Goal: Task Accomplishment & Management: Manage account settings

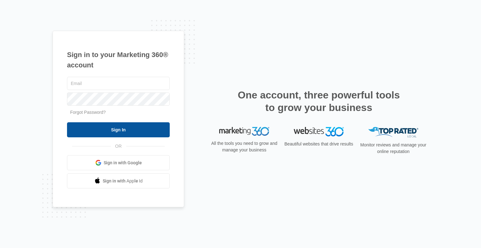
type input "[PERSON_NAME][EMAIL_ADDRESS][DOMAIN_NAME]"
click at [131, 131] on input "Sign In" at bounding box center [118, 129] width 103 height 15
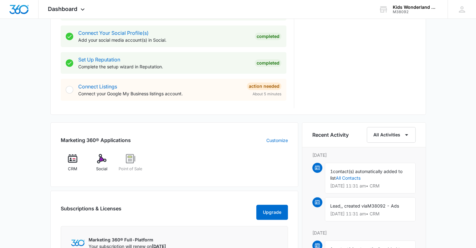
scroll to position [287, 0]
click at [101, 161] on img at bounding box center [101, 157] width 9 height 9
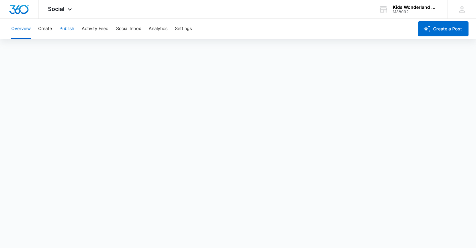
click at [65, 27] on button "Publish" at bounding box center [66, 29] width 15 height 20
click at [398, 8] on div "Kids Wonderland McAllen [GEOGRAPHIC_DATA]" at bounding box center [416, 7] width 46 height 5
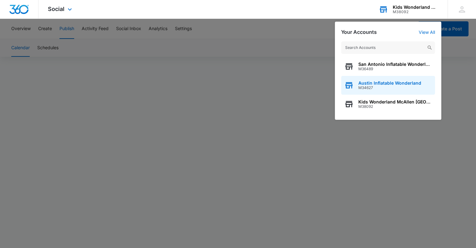
click at [374, 80] on div "Austin Inflatable Wonderland M34627" at bounding box center [388, 85] width 94 height 19
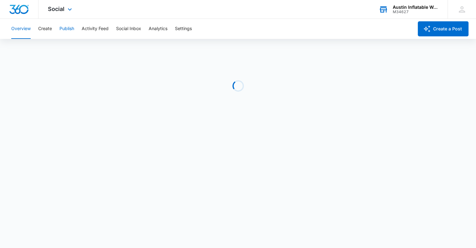
click at [69, 31] on button "Publish" at bounding box center [66, 29] width 15 height 20
click at [69, 28] on button "Publish" at bounding box center [66, 29] width 15 height 20
